Goal: Browse casually

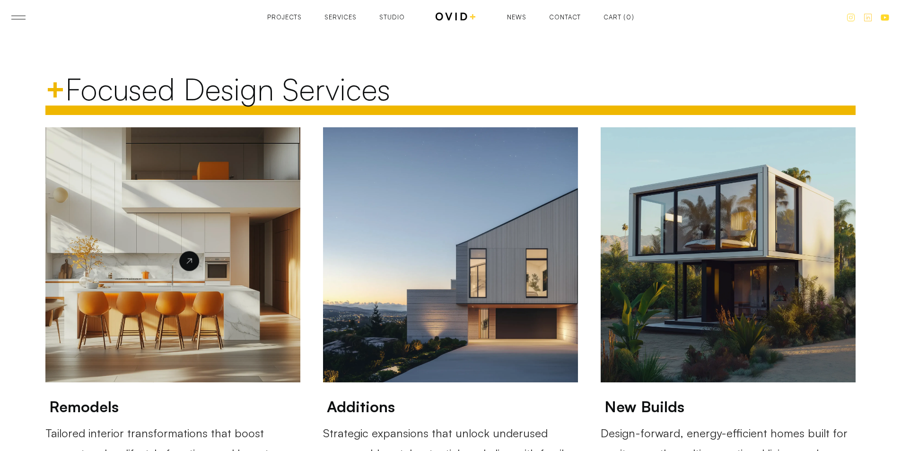
scroll to position [1277, 0]
click at [503, 264] on div at bounding box center [450, 254] width 255 height 255
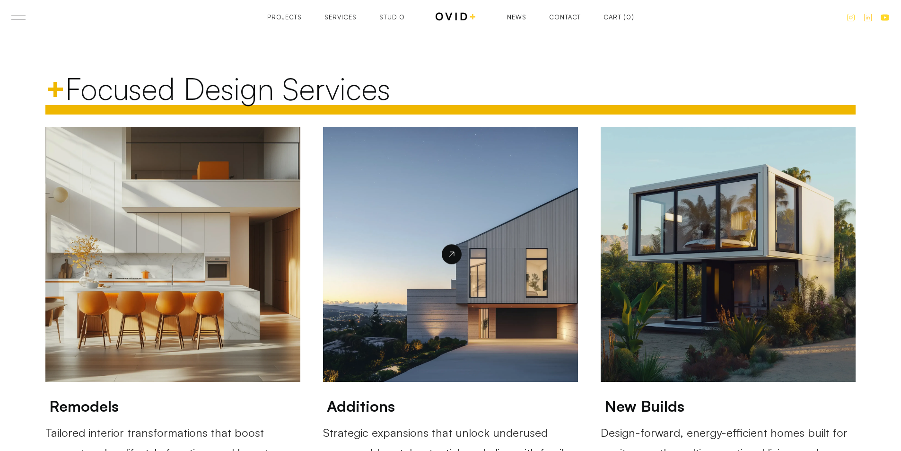
click at [457, 255] on div at bounding box center [451, 254] width 20 height 20
click at [457, 265] on div at bounding box center [450, 254] width 255 height 255
click at [458, 253] on div at bounding box center [452, 254] width 20 height 20
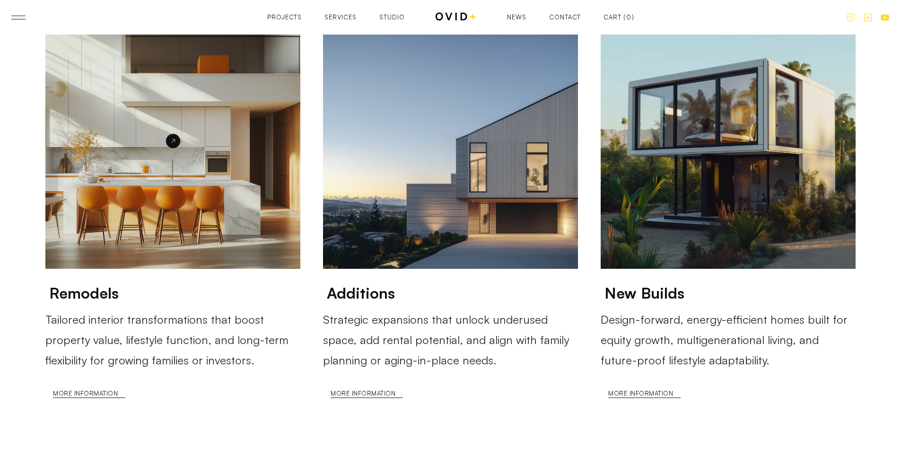
scroll to position [1466, 0]
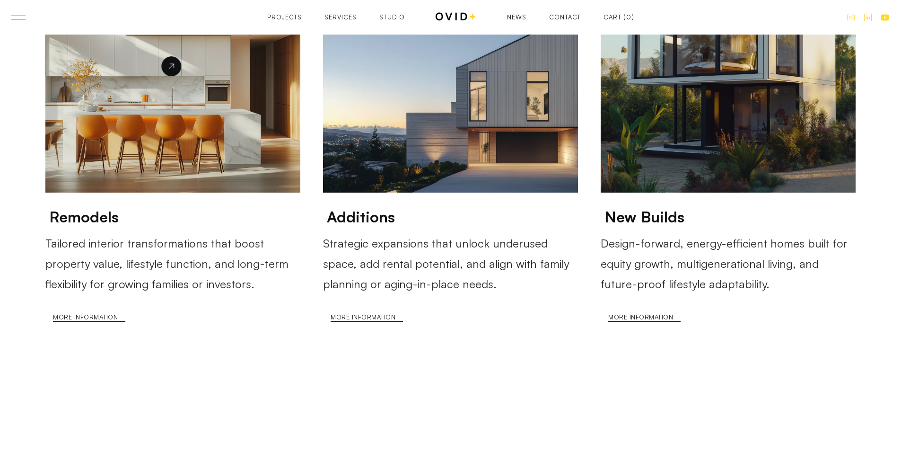
click at [161, 75] on div at bounding box center [172, 65] width 255 height 255
click at [170, 68] on icon at bounding box center [171, 65] width 9 height 9
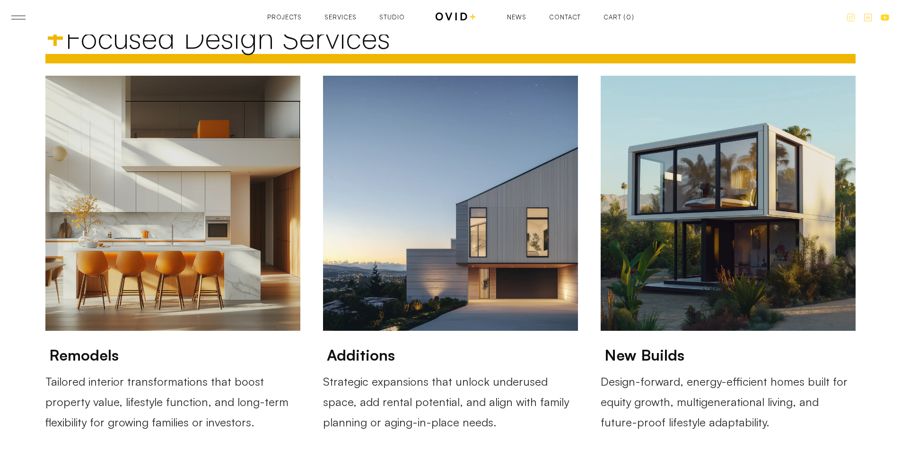
scroll to position [1324, 0]
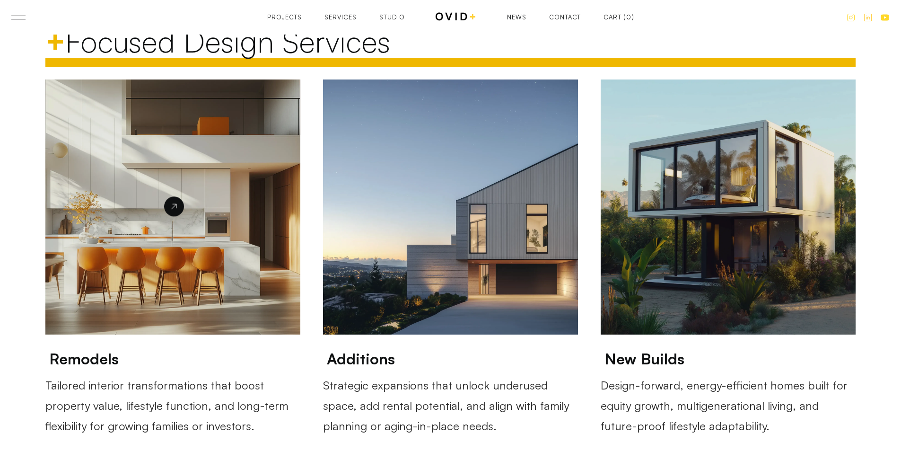
click at [174, 197] on div at bounding box center [174, 207] width 20 height 20
drag, startPoint x: 275, startPoint y: 194, endPoint x: 245, endPoint y: 172, distance: 37.1
click at [245, 172] on div at bounding box center [172, 206] width 255 height 255
click at [182, 176] on div at bounding box center [172, 206] width 255 height 255
click at [116, 92] on div at bounding box center [172, 206] width 255 height 255
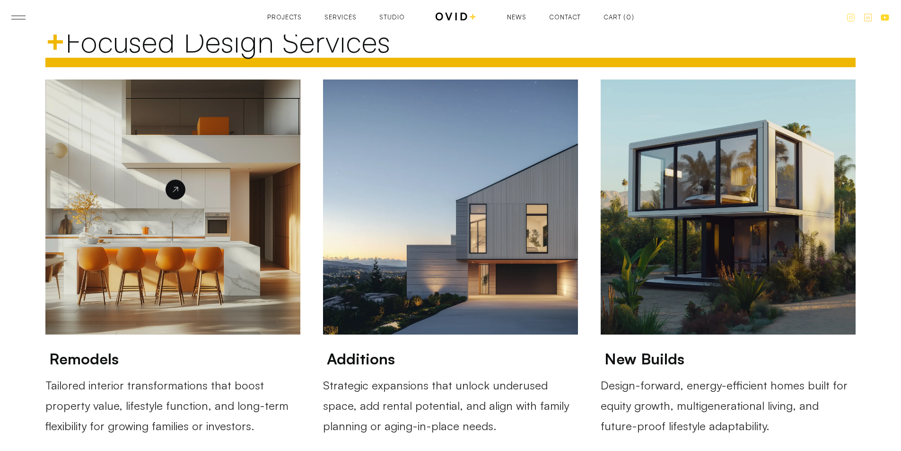
click at [189, 91] on div at bounding box center [172, 206] width 255 height 255
drag, startPoint x: 253, startPoint y: 123, endPoint x: 255, endPoint y: 135, distance: 12.0
click at [253, 124] on div at bounding box center [172, 206] width 255 height 255
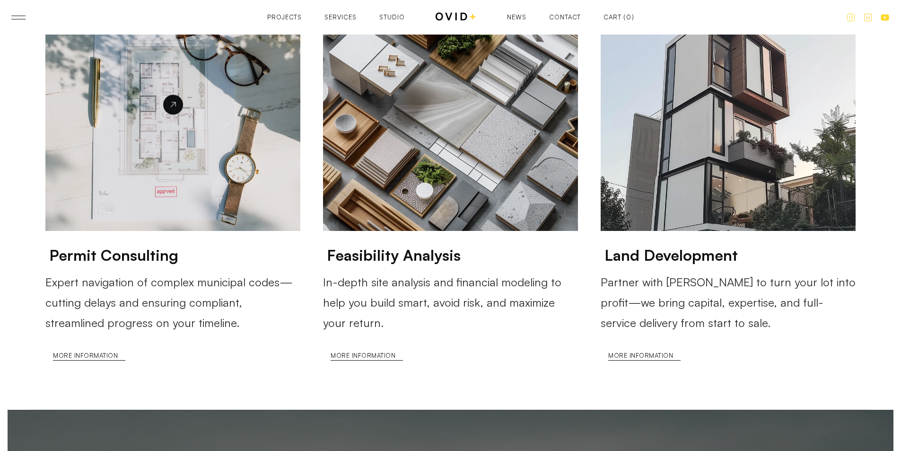
scroll to position [2553, 0]
